Goal: Find specific page/section: Find specific page/section

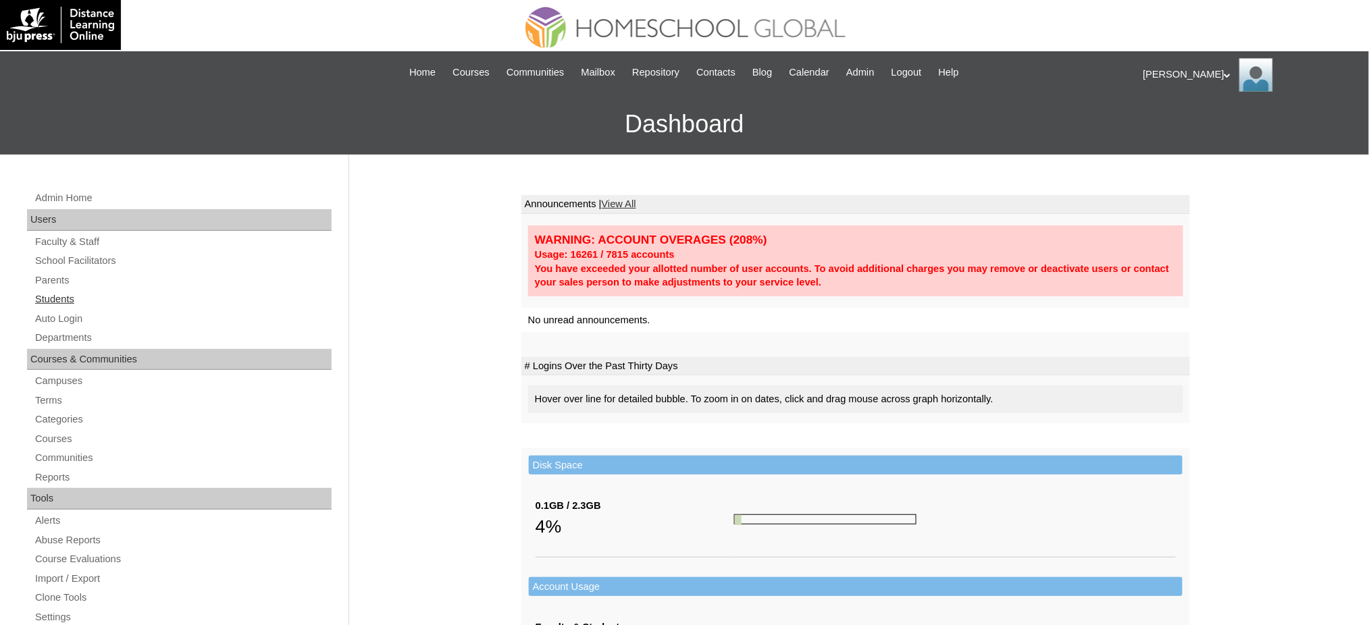
click at [66, 291] on link "Students" at bounding box center [183, 299] width 298 height 17
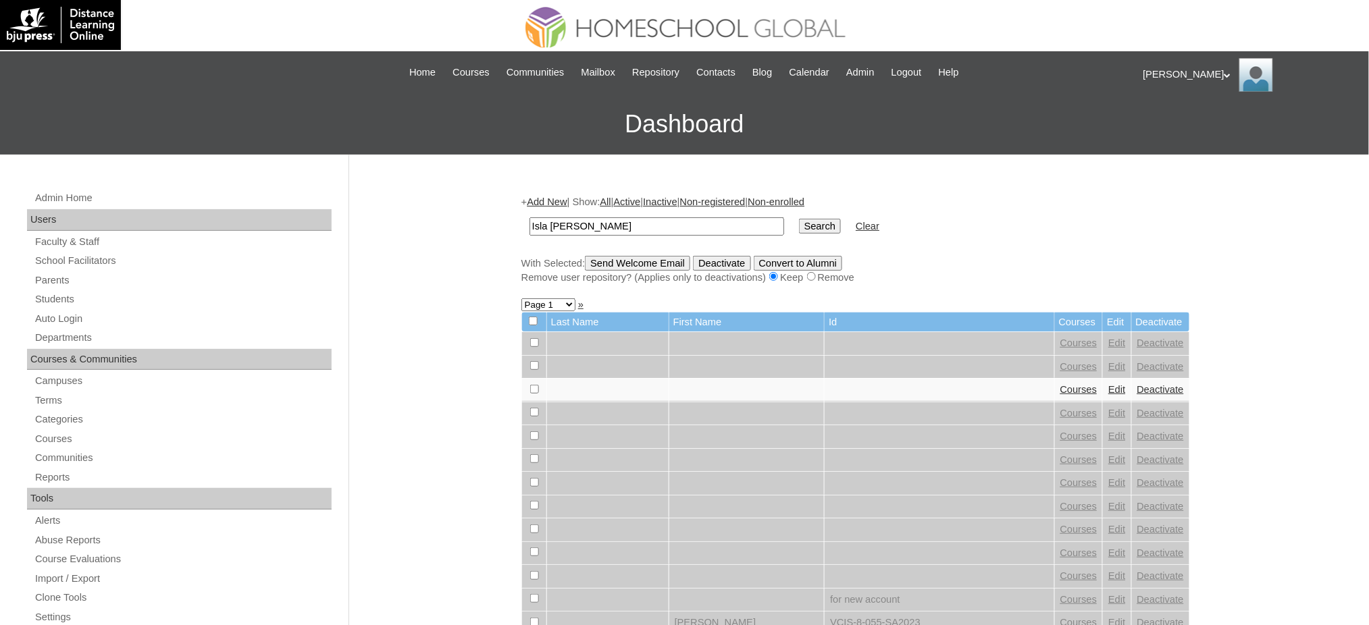
type input "Isla Lucille"
click at [799, 219] on input "Search" at bounding box center [820, 226] width 42 height 15
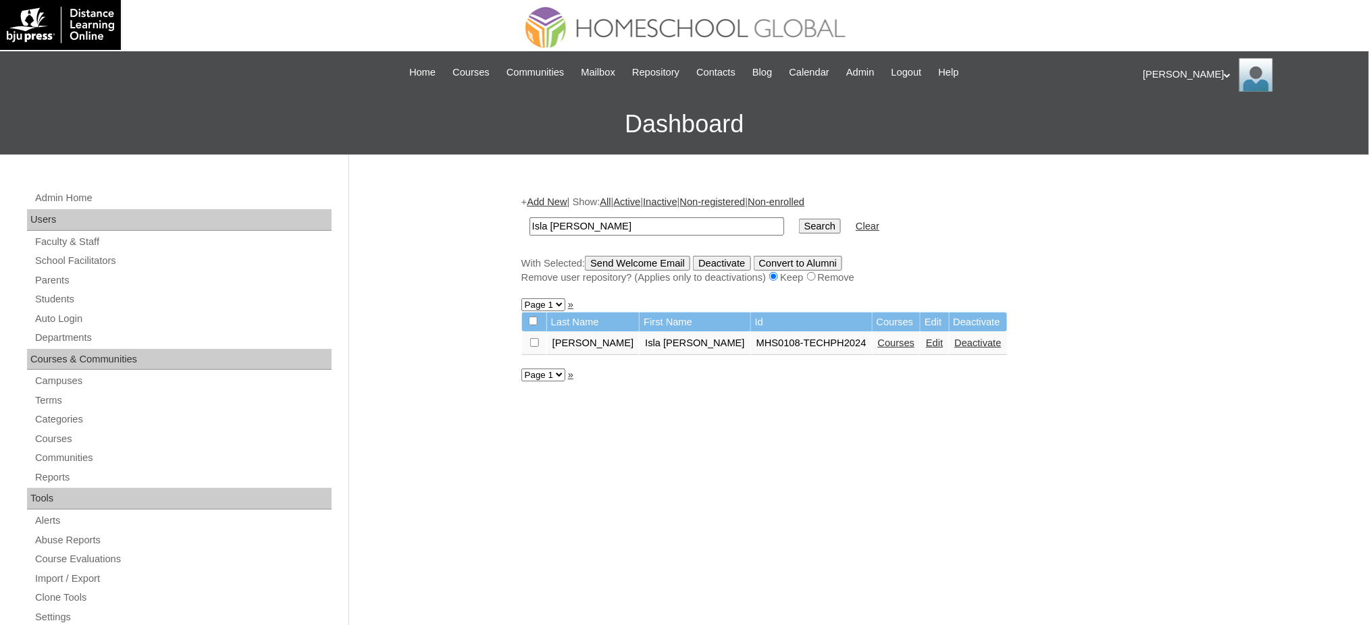
click at [878, 338] on link "Courses" at bounding box center [896, 343] width 37 height 11
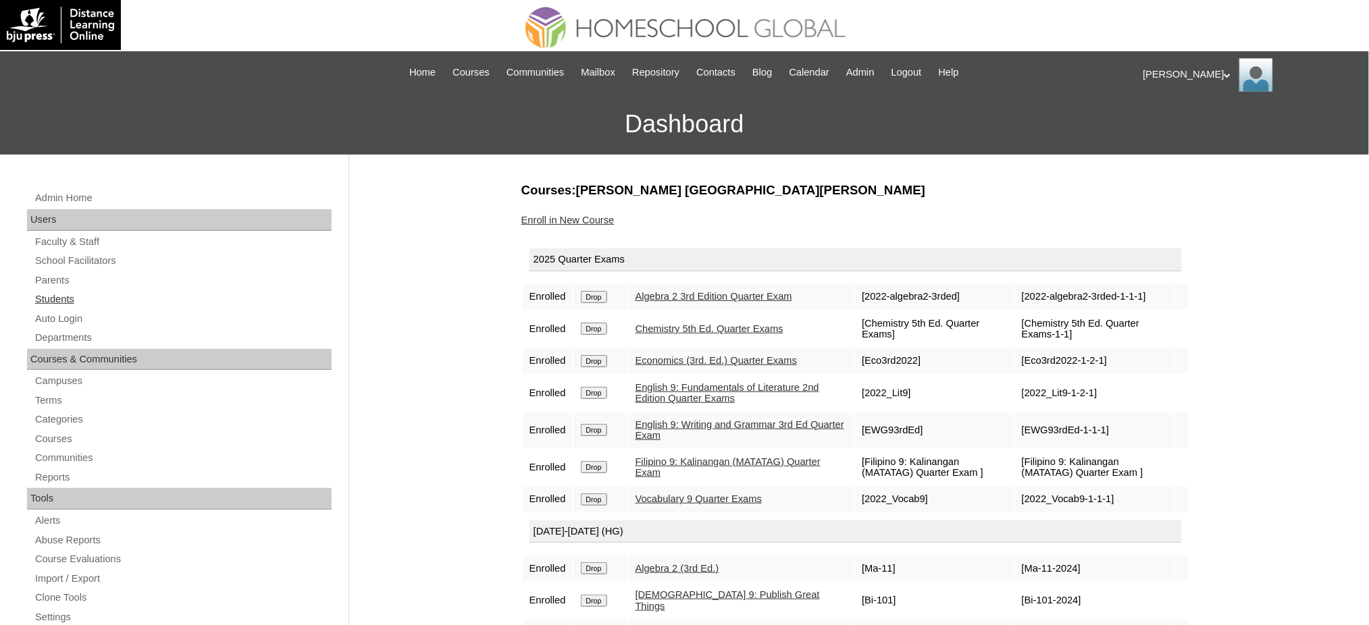
click at [72, 303] on link "Students" at bounding box center [183, 299] width 298 height 17
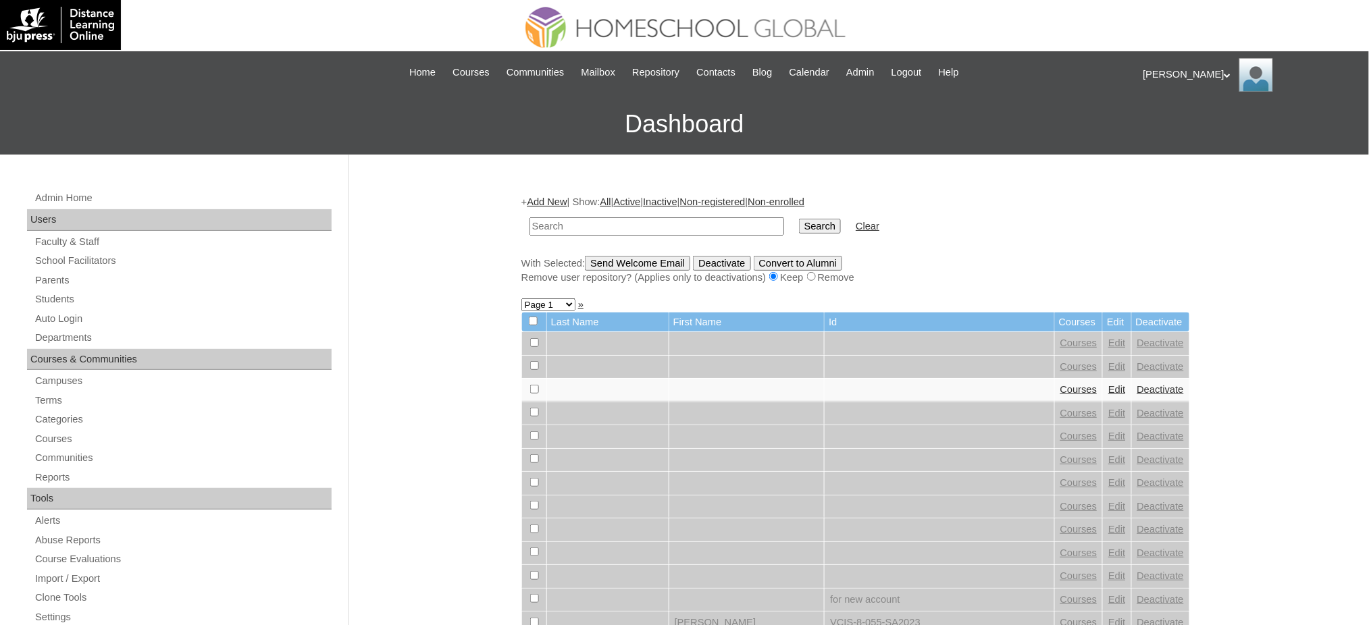
type input "r"
type input "tadalan"
click at [799, 219] on input "Search" at bounding box center [820, 226] width 42 height 15
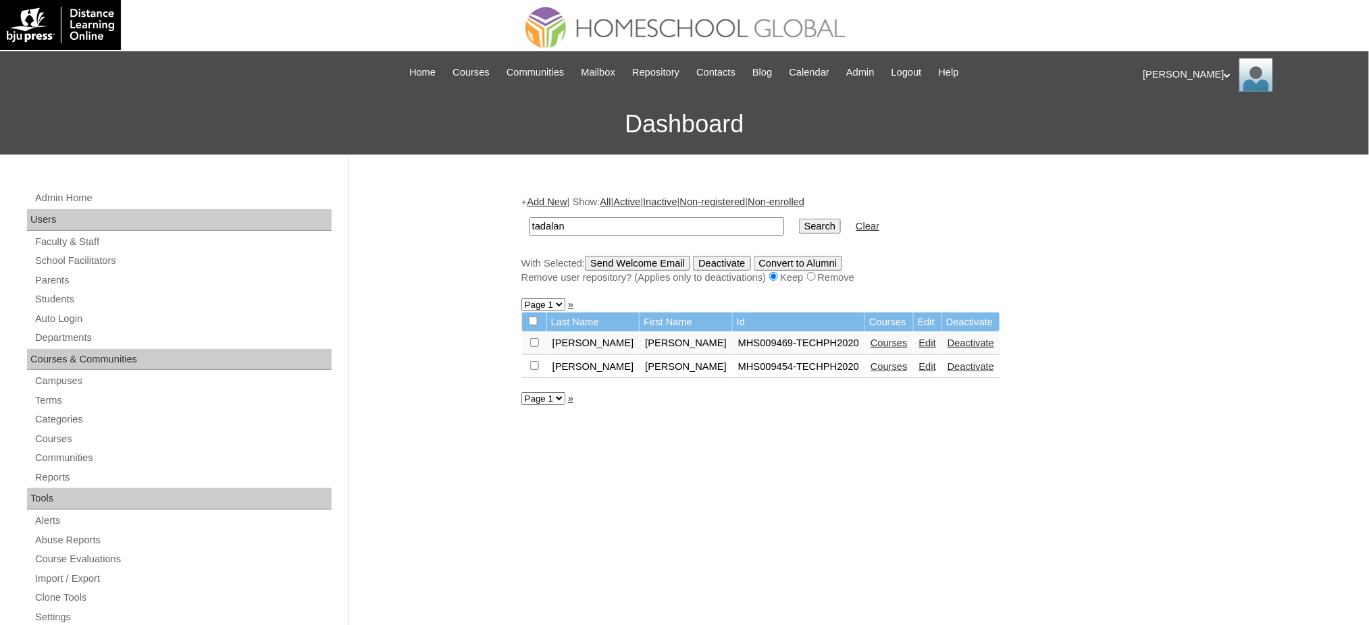
click at [870, 363] on link "Courses" at bounding box center [888, 366] width 37 height 11
